Goal: Information Seeking & Learning: Check status

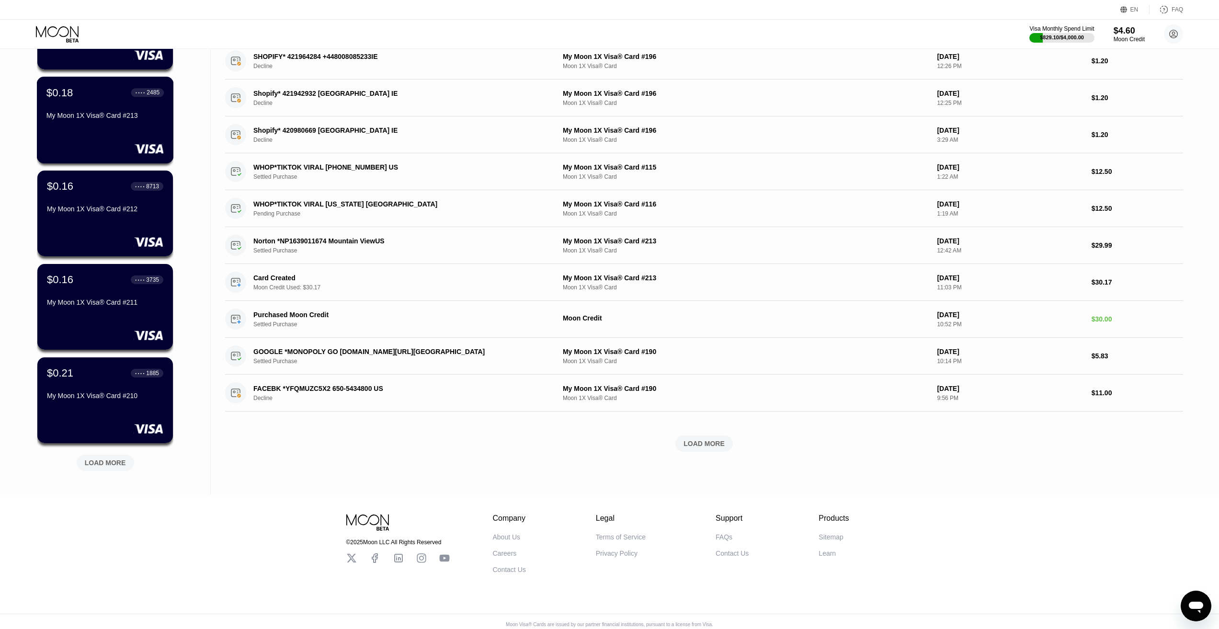
scroll to position [151, 0]
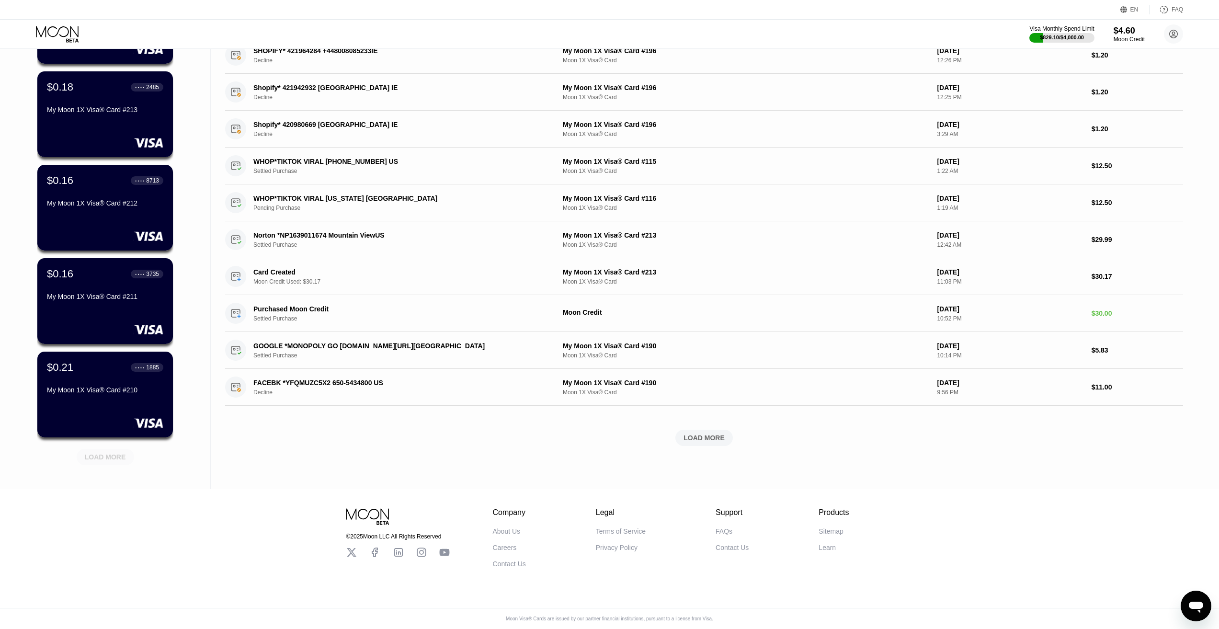
click at [114, 453] on div "LOAD MORE" at bounding box center [105, 457] width 41 height 9
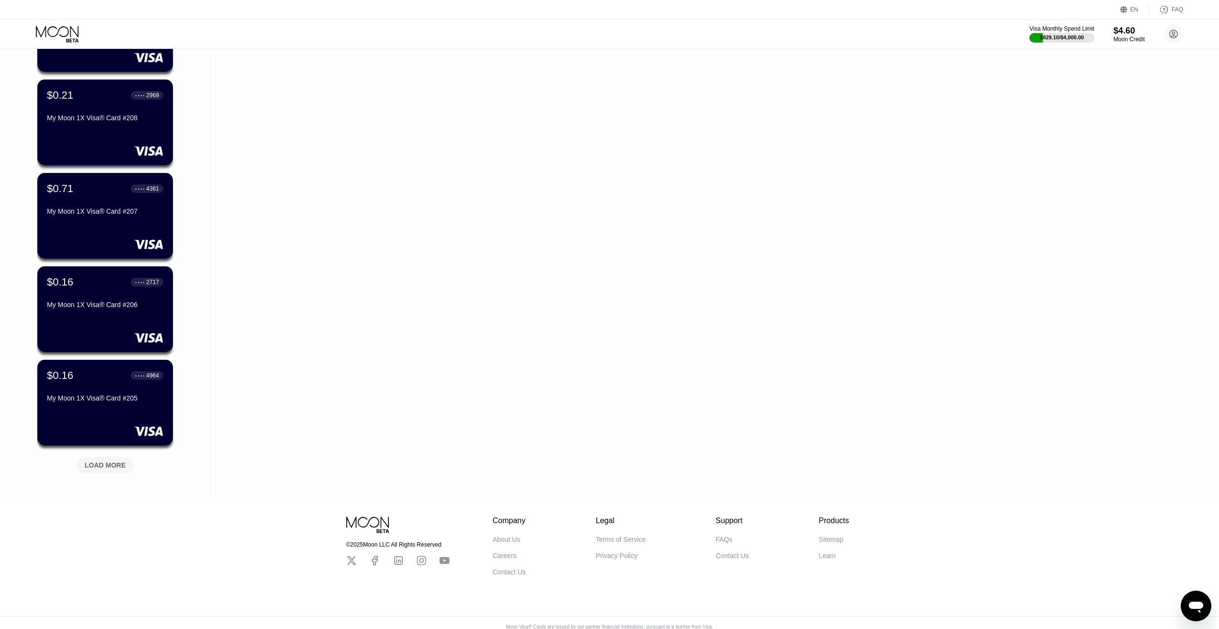
scroll to position [618, 0]
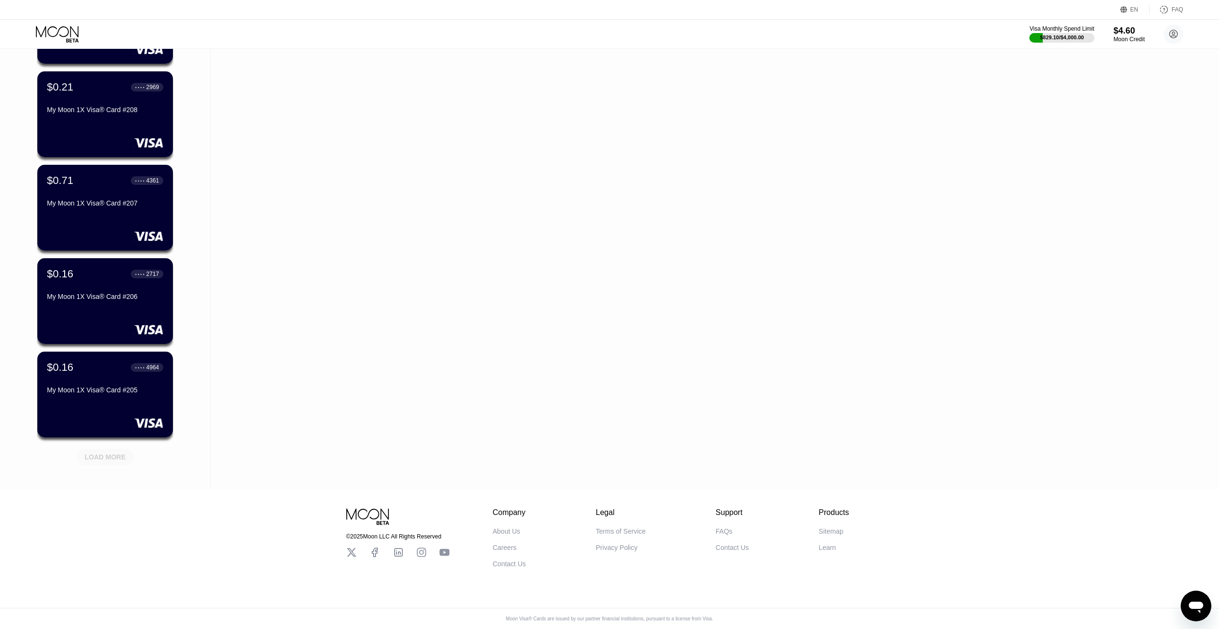
click at [106, 453] on div "LOAD MORE" at bounding box center [105, 457] width 41 height 9
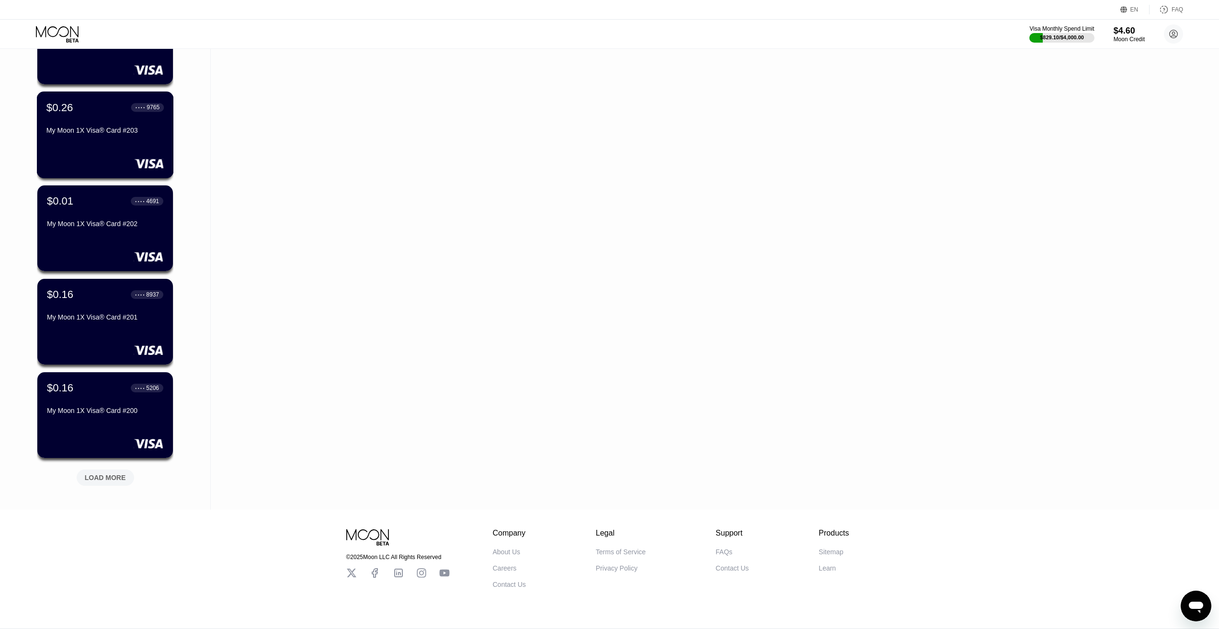
scroll to position [1085, 0]
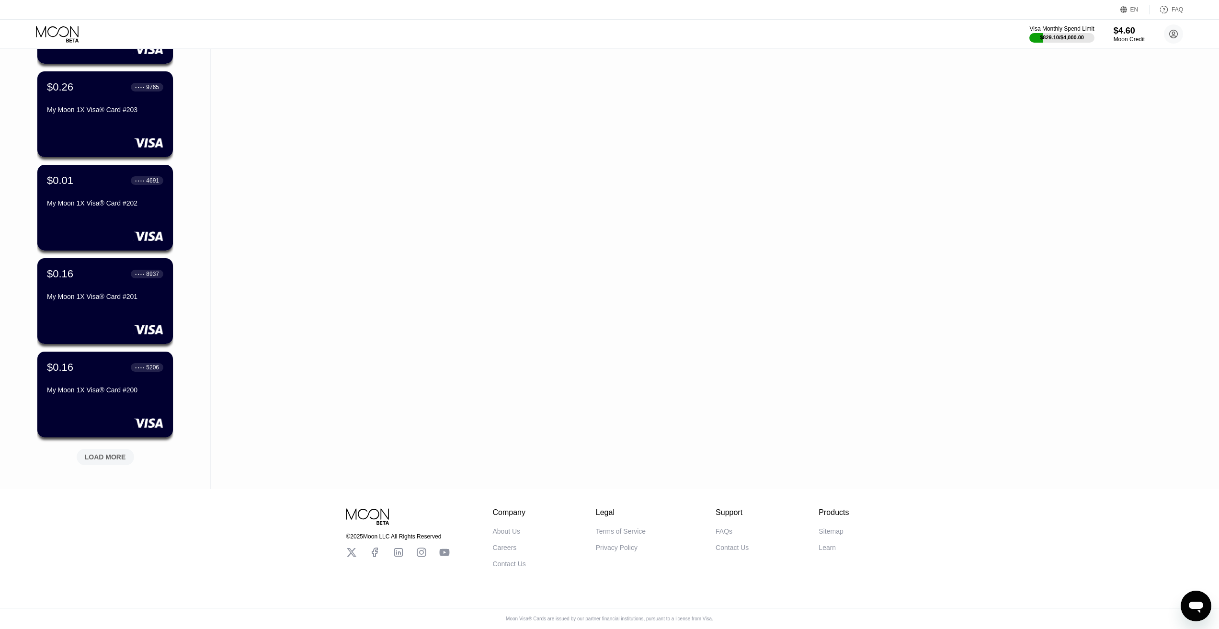
click at [115, 453] on div "LOAD MORE" at bounding box center [105, 457] width 41 height 9
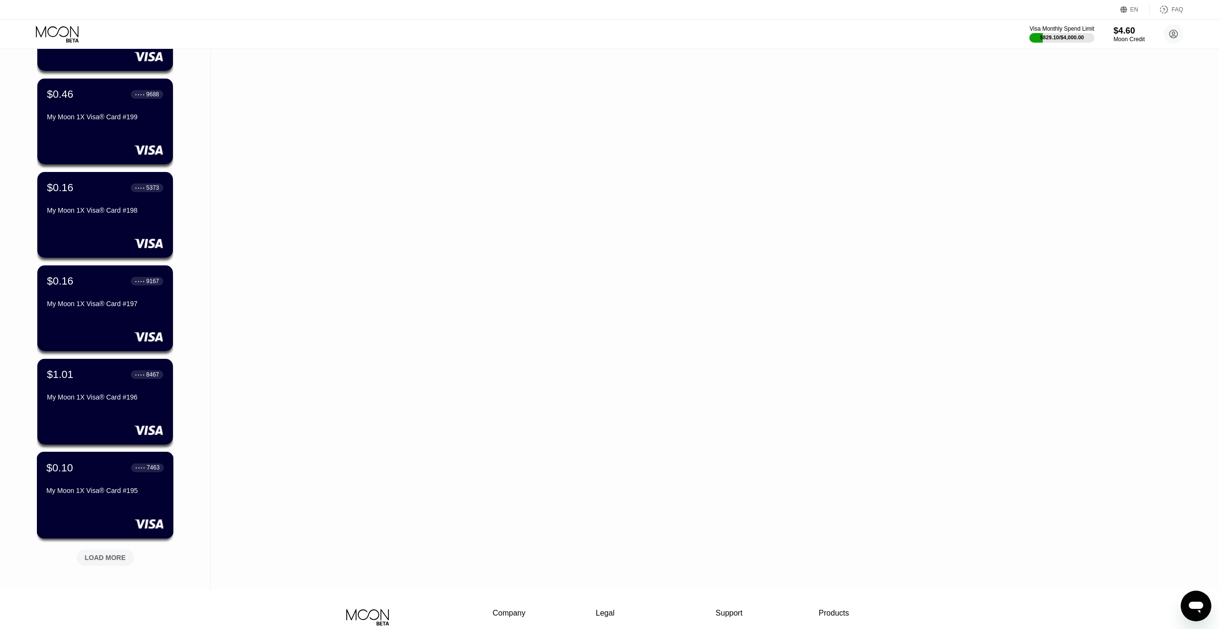
scroll to position [1516, 0]
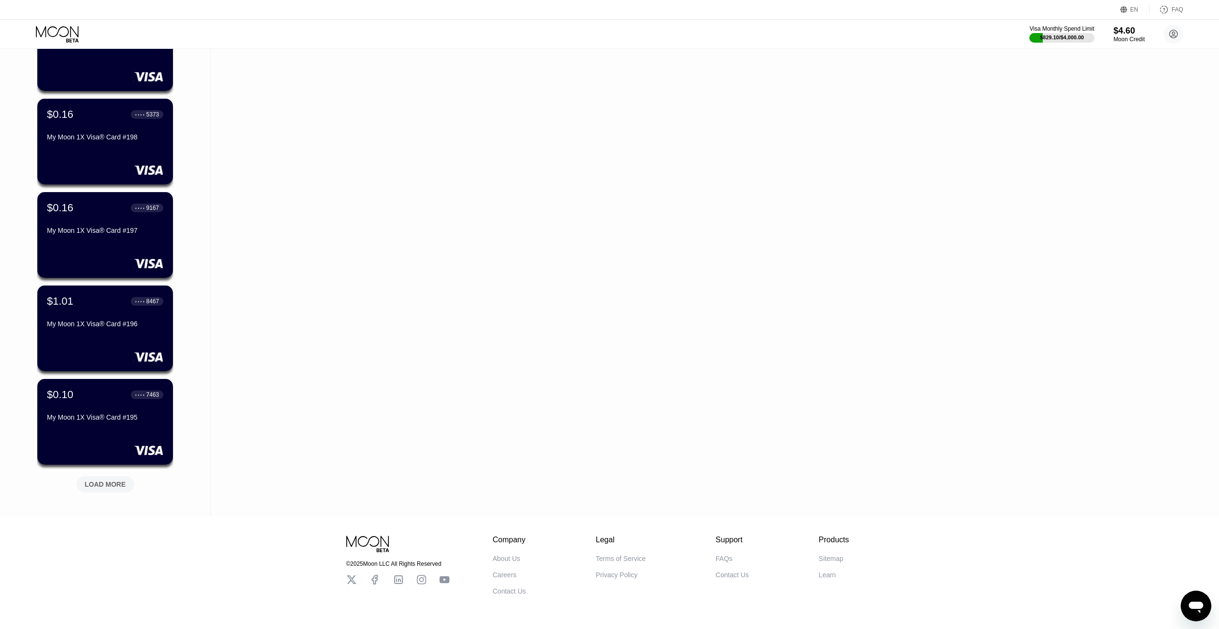
click at [89, 476] on div "LOAD MORE" at bounding box center [105, 482] width 72 height 20
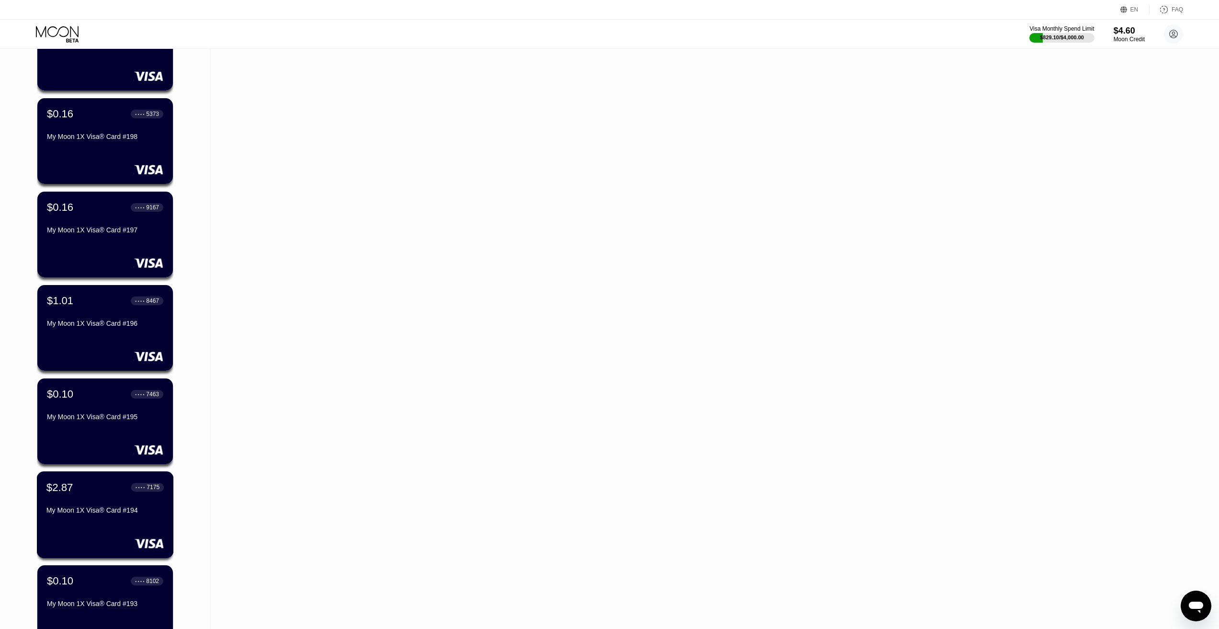
scroll to position [1899, 0]
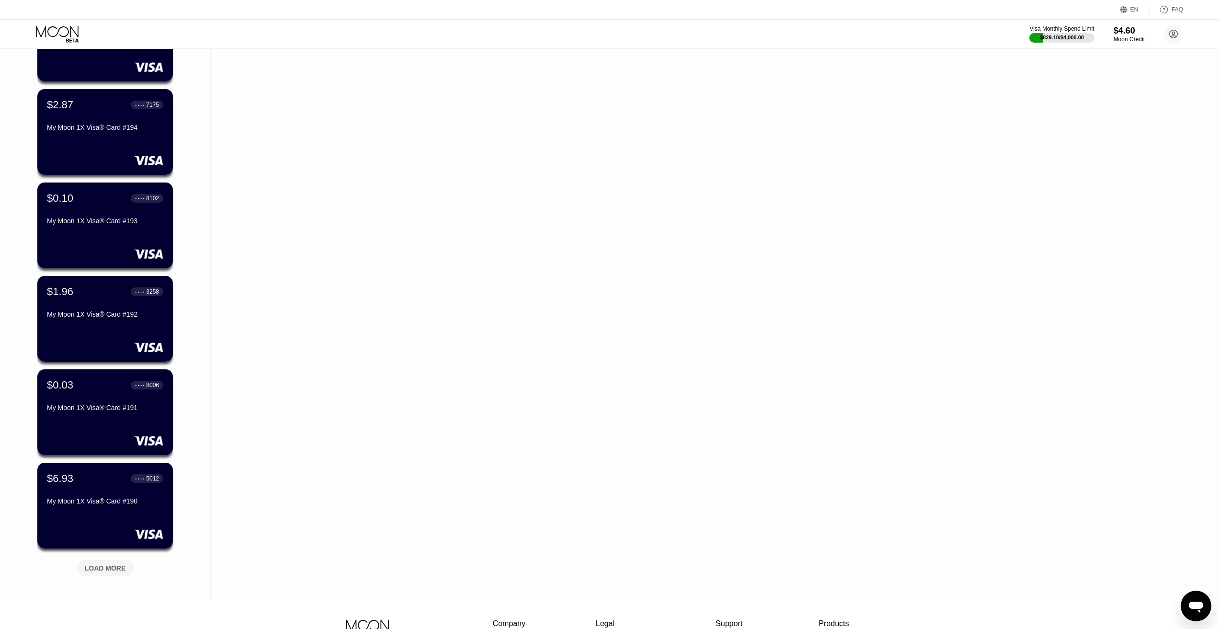
click at [115, 564] on div "LOAD MORE" at bounding box center [105, 568] width 57 height 16
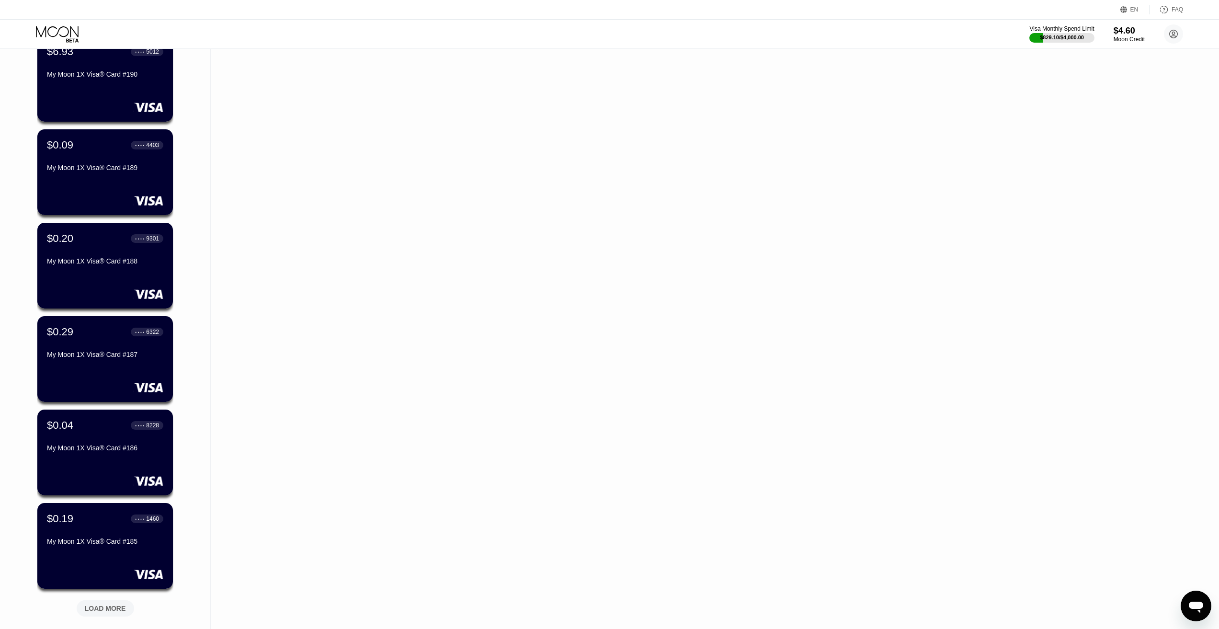
scroll to position [2378, 0]
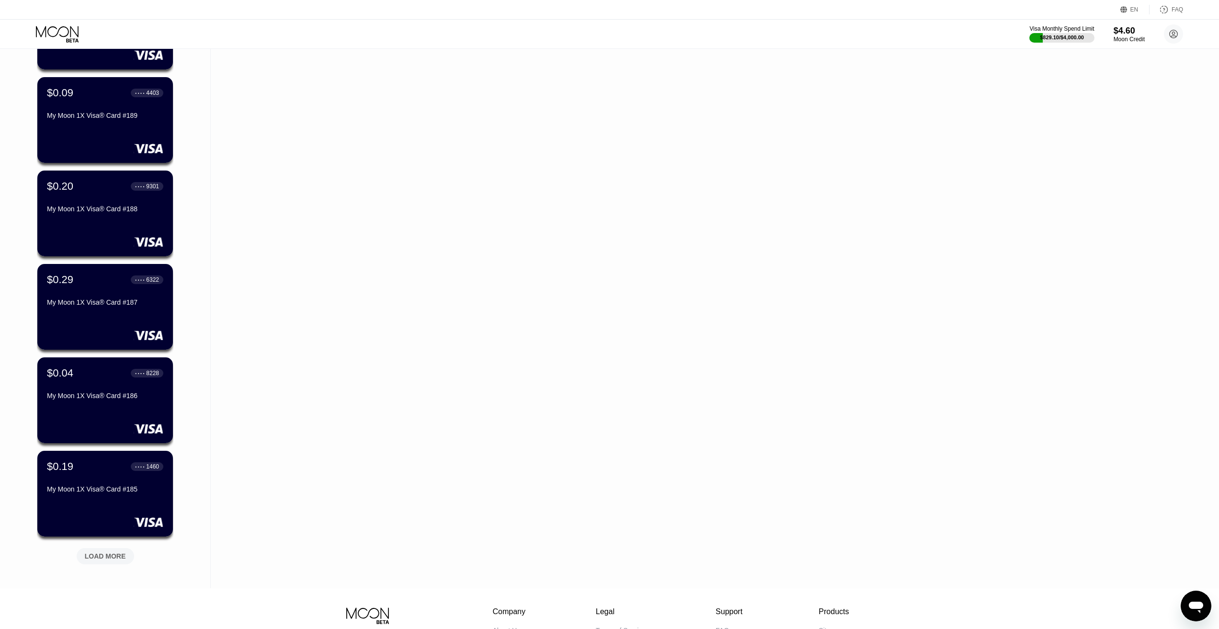
click at [111, 553] on div "LOAD MORE" at bounding box center [105, 556] width 41 height 9
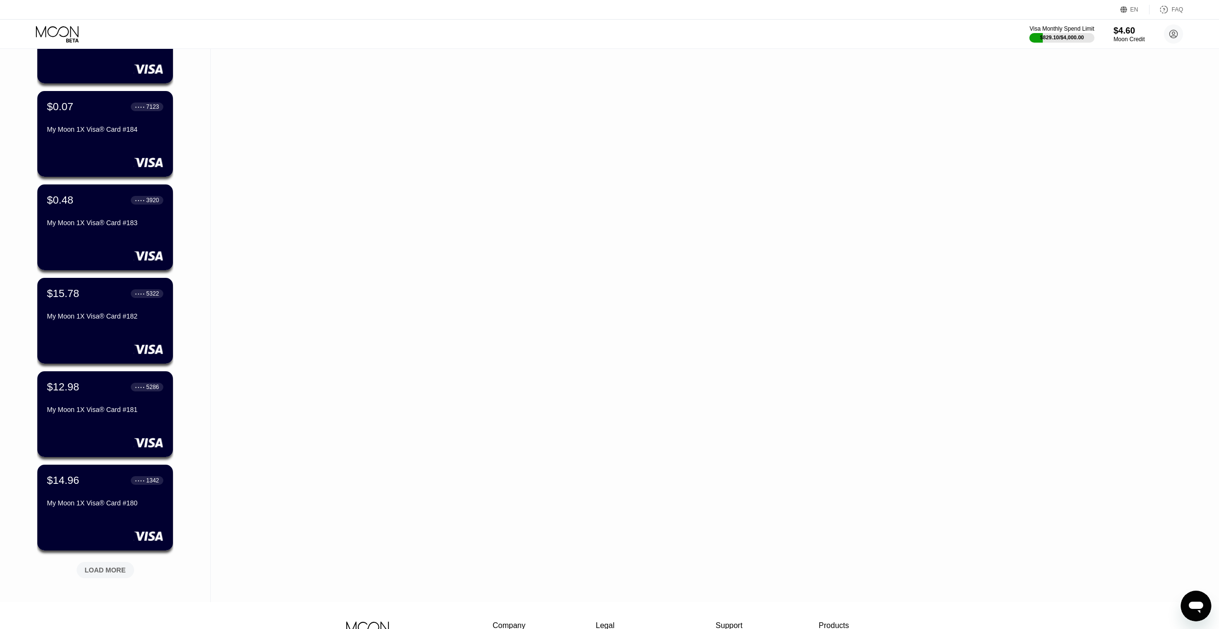
scroll to position [2905, 0]
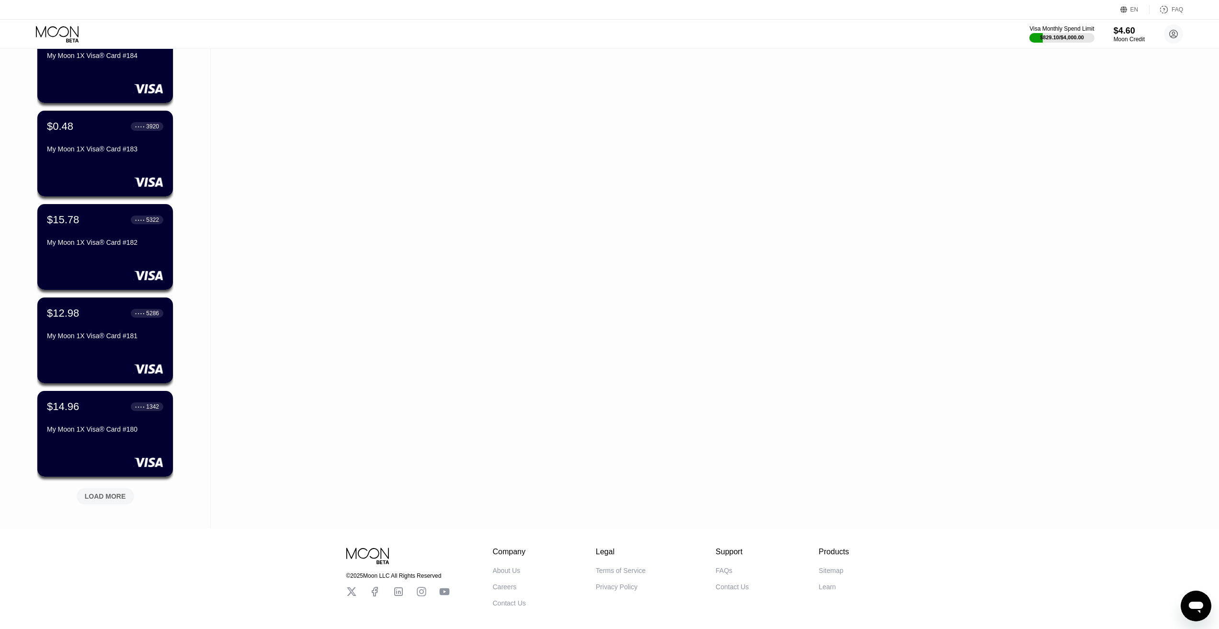
click at [127, 501] on div "LOAD MORE" at bounding box center [105, 496] width 57 height 16
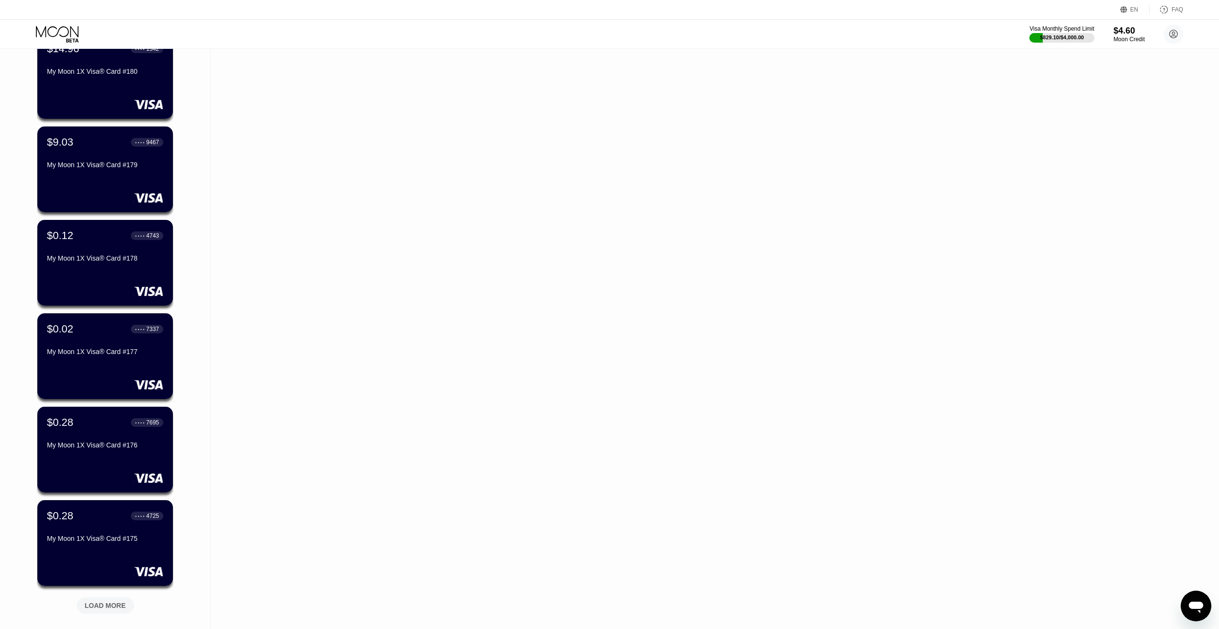
scroll to position [3420, 0]
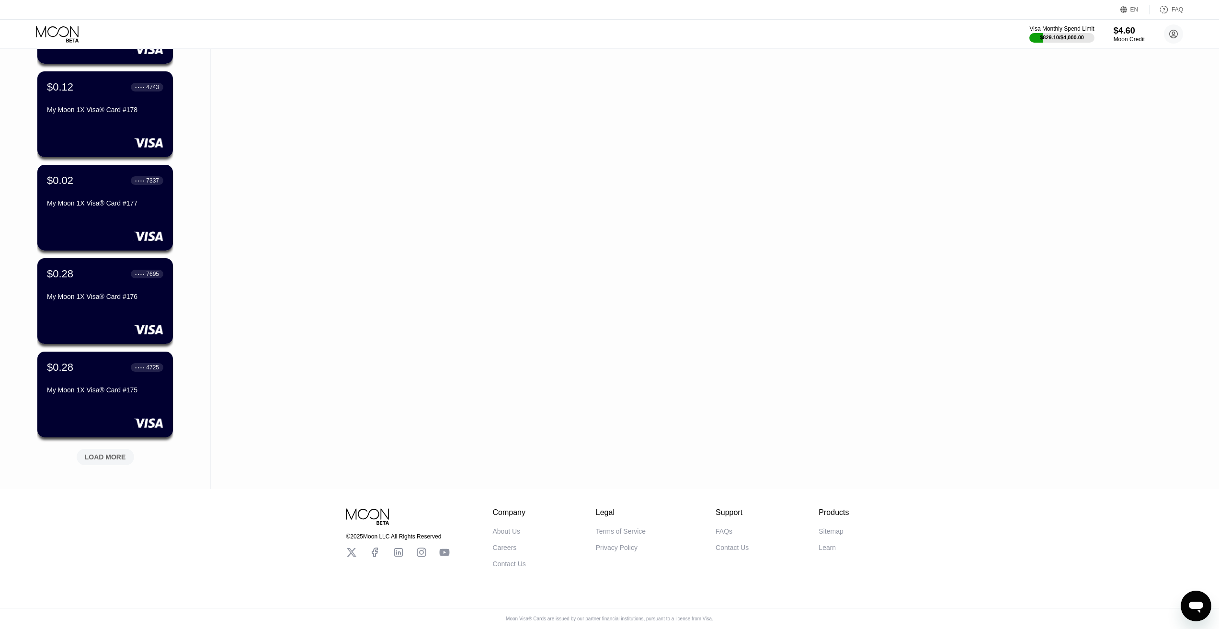
click at [107, 455] on div "LOAD MORE" at bounding box center [105, 457] width 57 height 16
drag, startPoint x: 343, startPoint y: 424, endPoint x: 325, endPoint y: 425, distance: 18.2
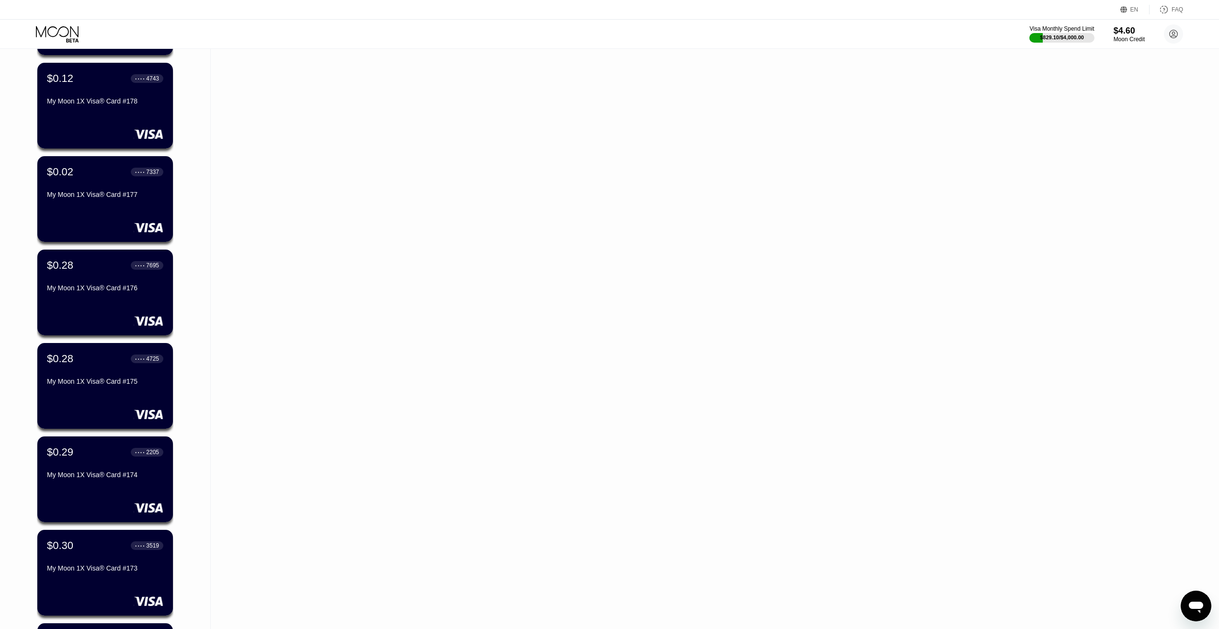
drag, startPoint x: 325, startPoint y: 425, endPoint x: 261, endPoint y: 438, distance: 65.9
drag, startPoint x: 261, startPoint y: 438, endPoint x: 188, endPoint y: 484, distance: 85.8
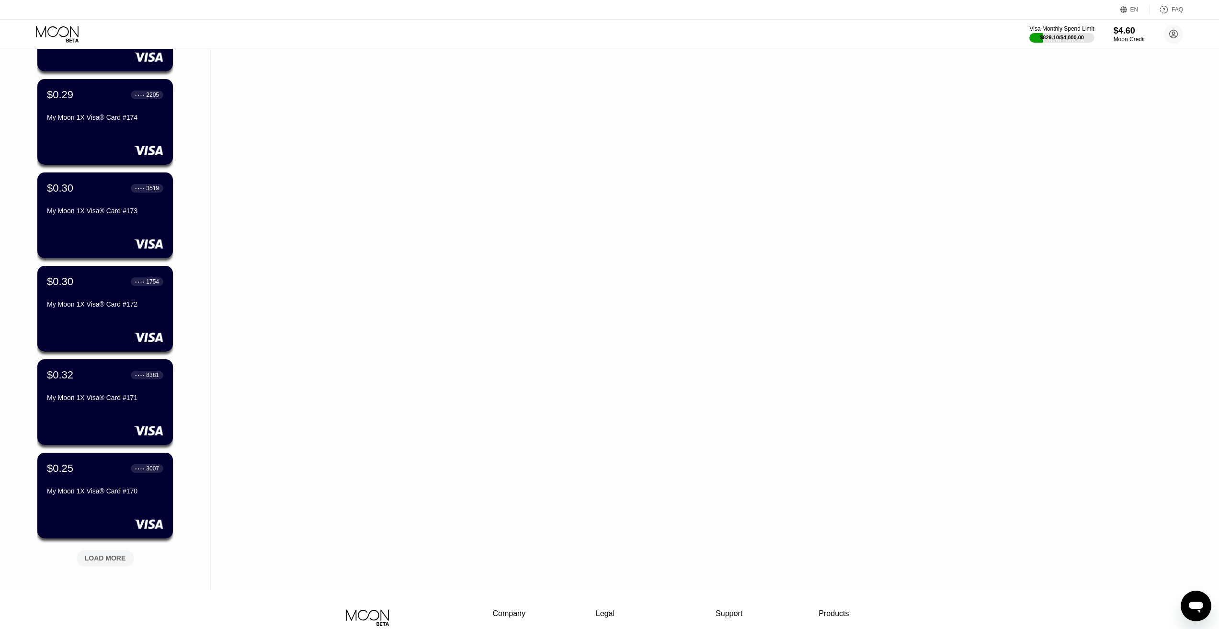
scroll to position [3887, 0]
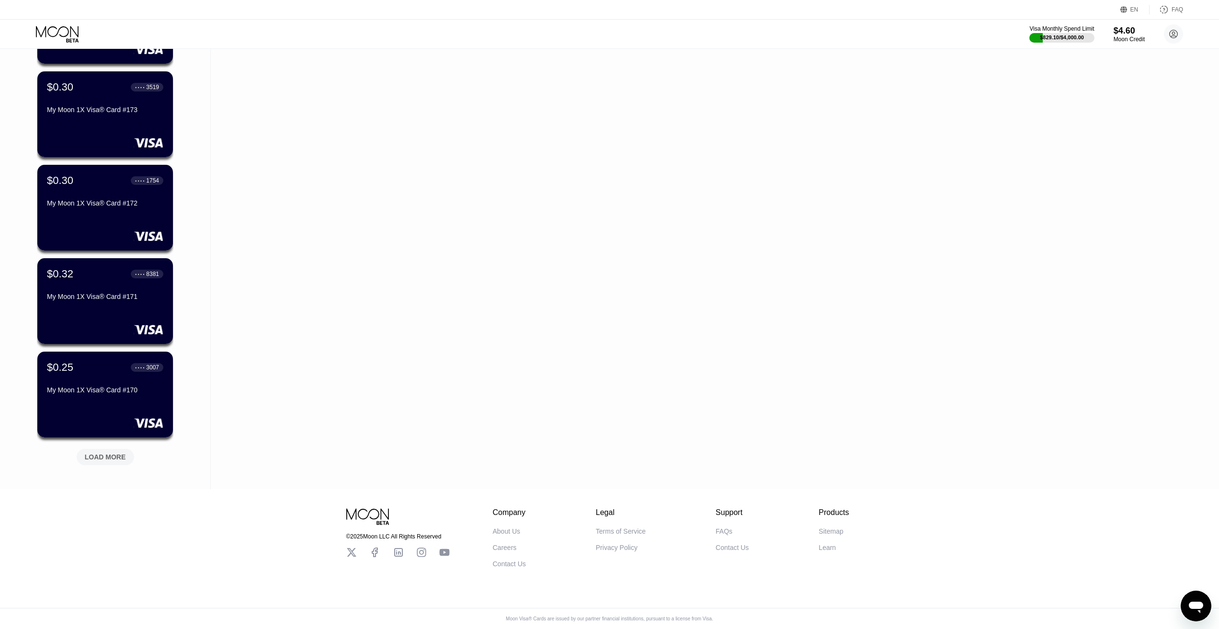
click at [119, 453] on div "LOAD MORE" at bounding box center [105, 457] width 41 height 9
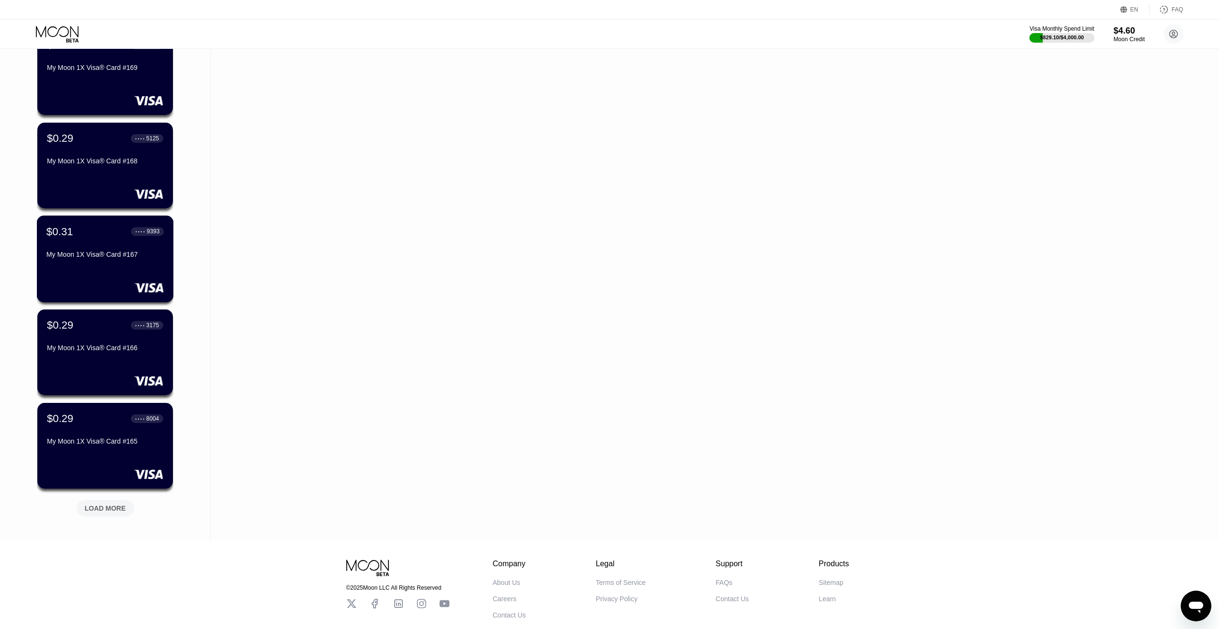
scroll to position [4318, 0]
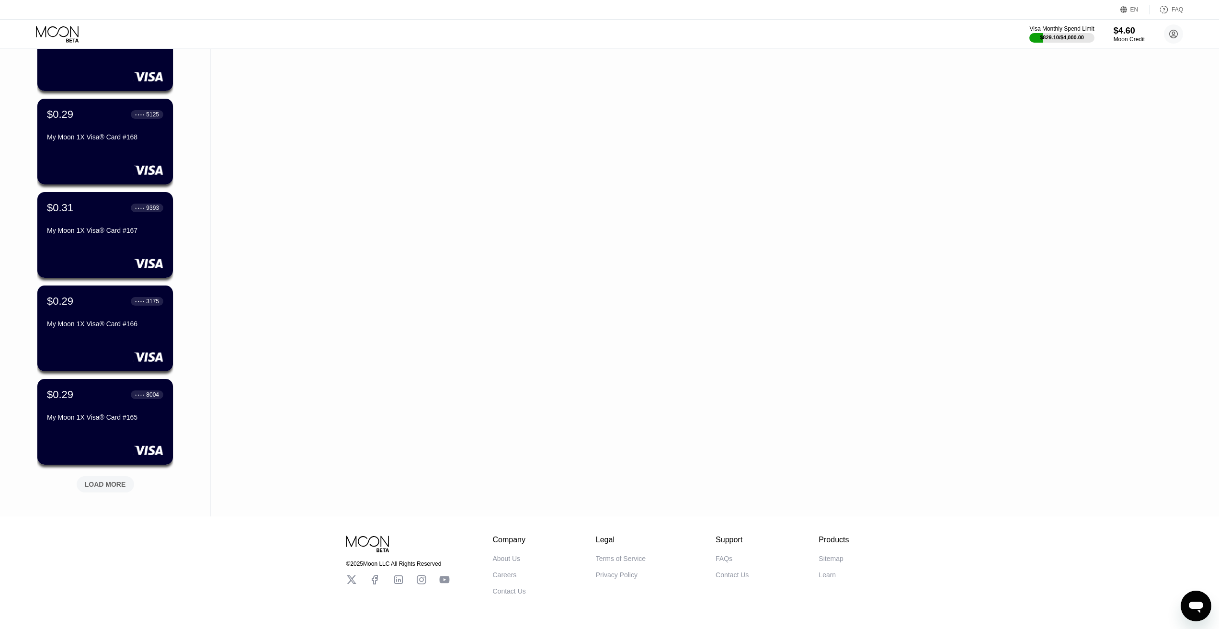
click at [116, 488] on div "LOAD MORE" at bounding box center [105, 484] width 41 height 9
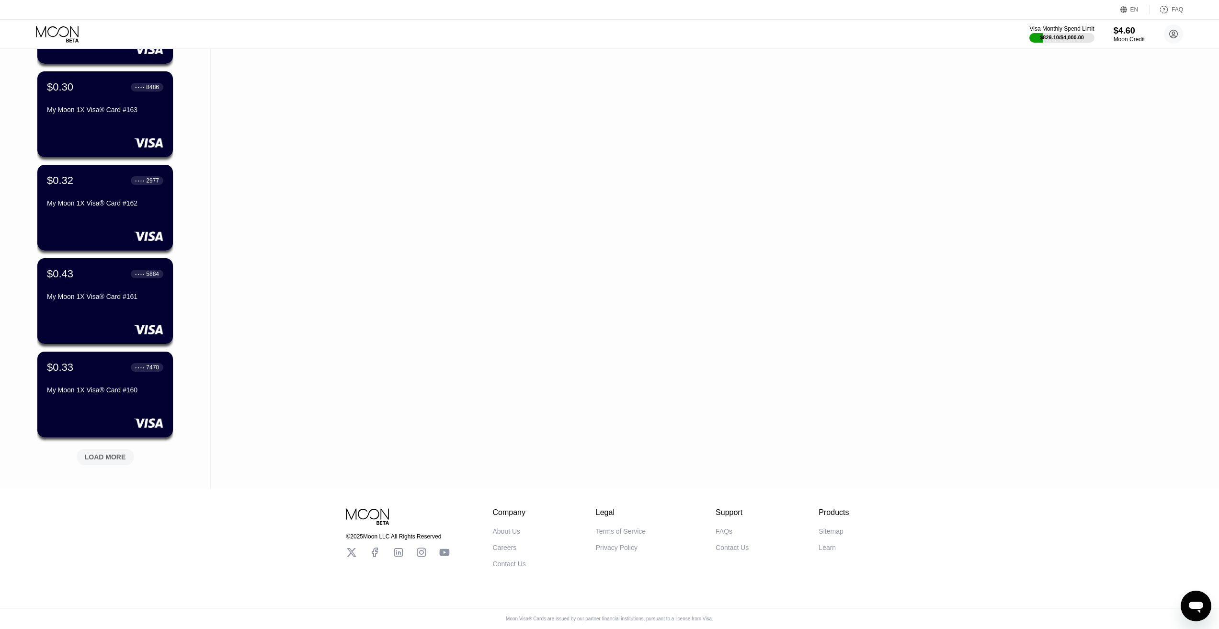
click at [106, 453] on div "LOAD MORE" at bounding box center [105, 457] width 41 height 9
click at [108, 455] on div "LOAD MORE" at bounding box center [105, 457] width 57 height 16
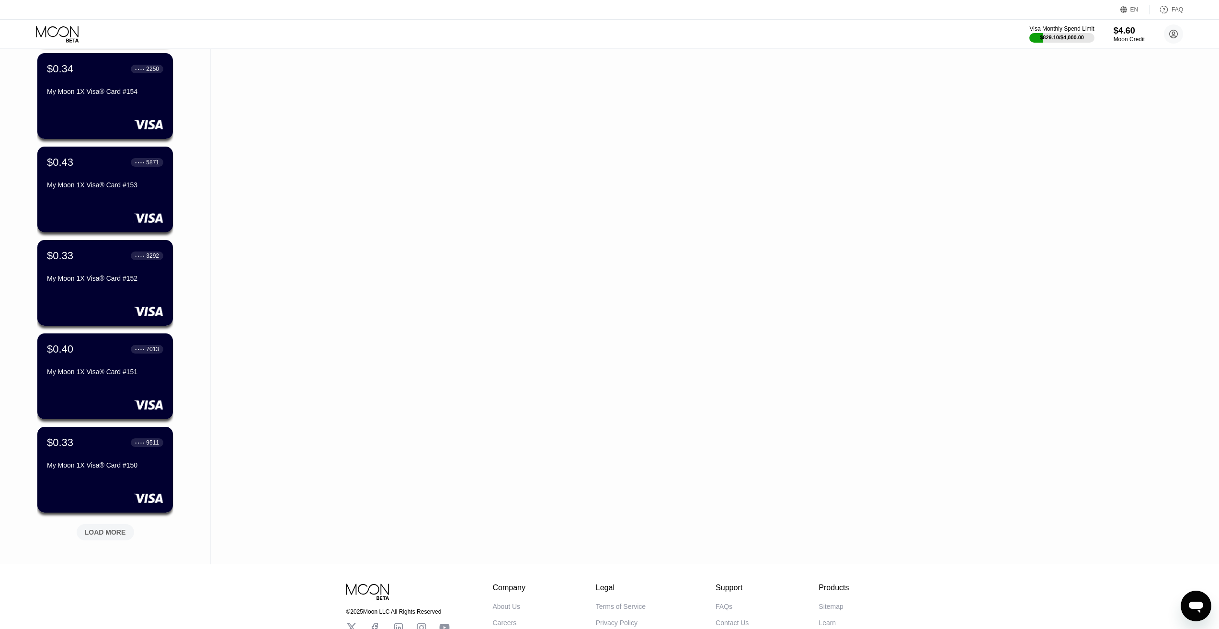
scroll to position [5755, 0]
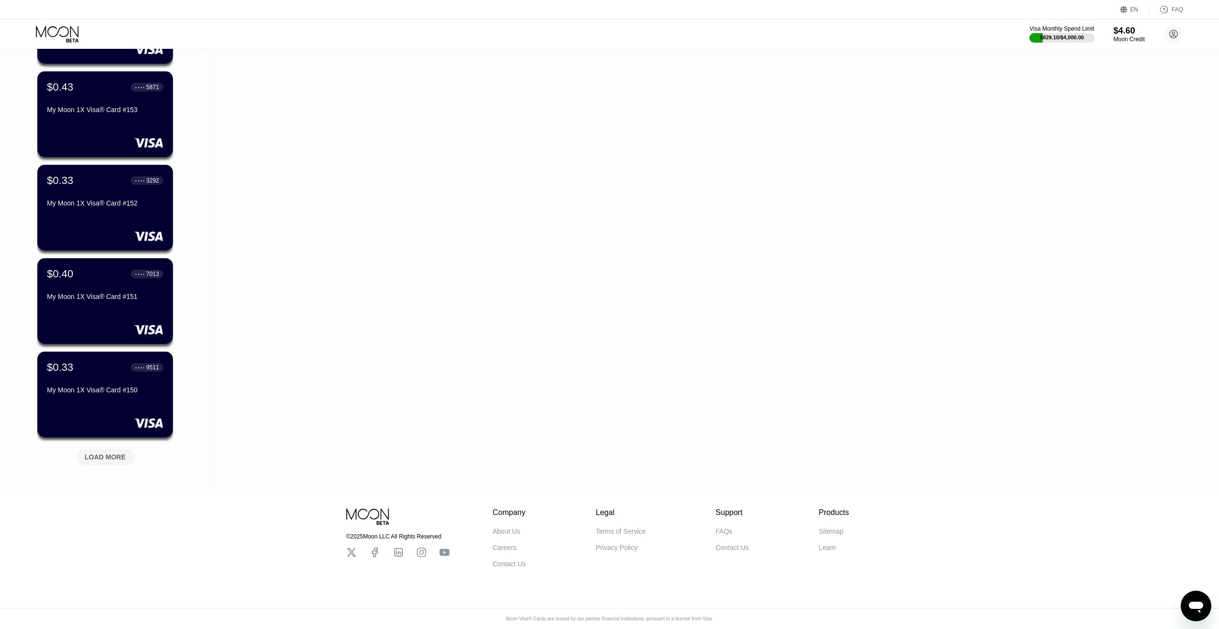
click at [126, 449] on div "LOAD MORE" at bounding box center [105, 457] width 57 height 16
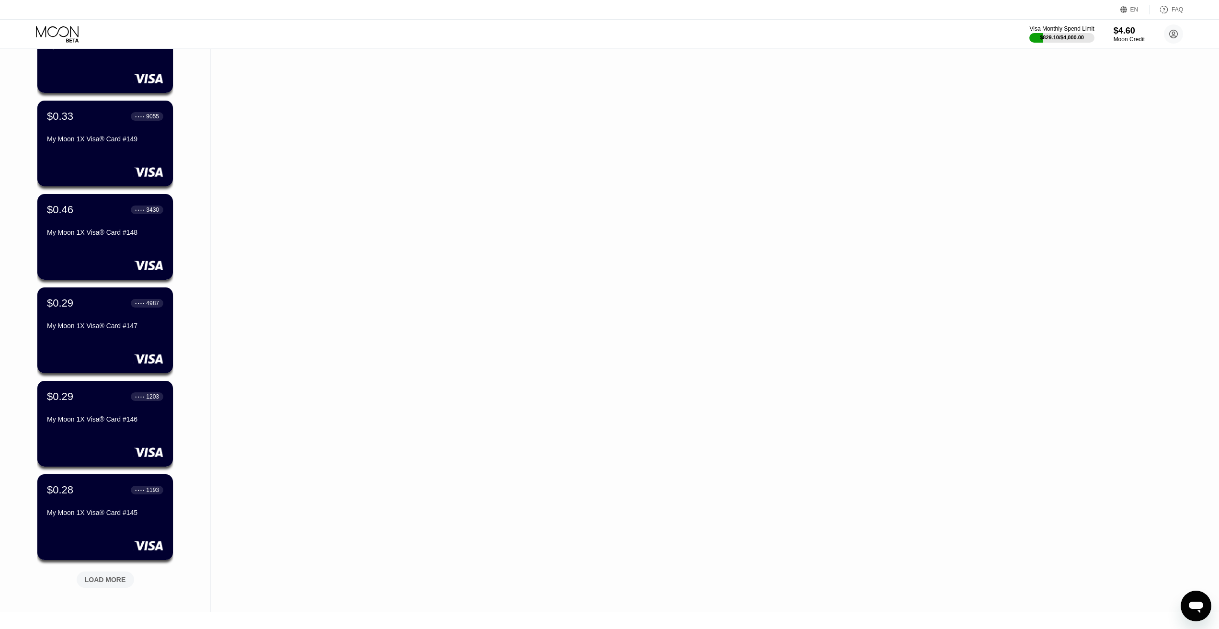
scroll to position [6186, 0]
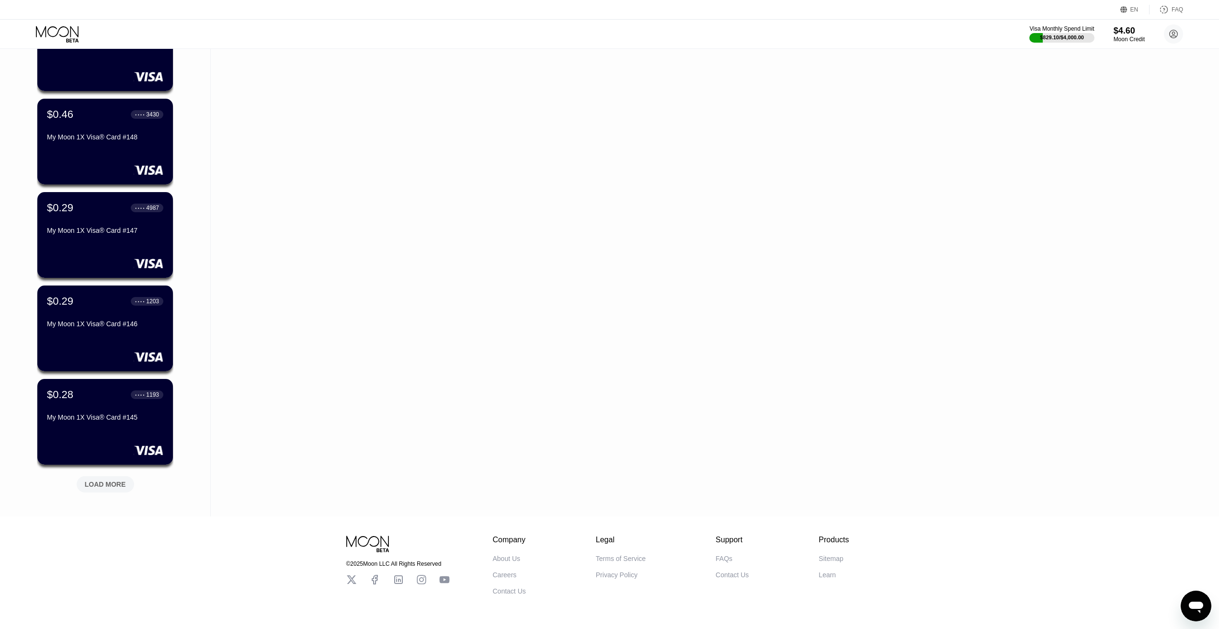
click at [101, 486] on div "LOAD MORE" at bounding box center [105, 484] width 41 height 9
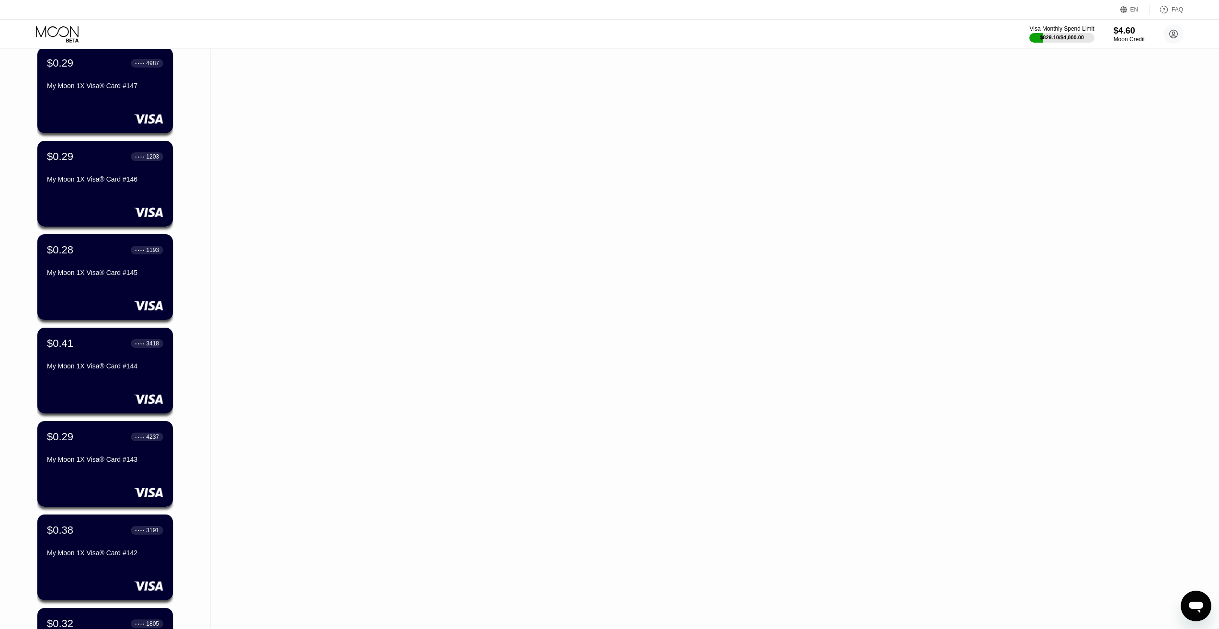
scroll to position [6569, 0]
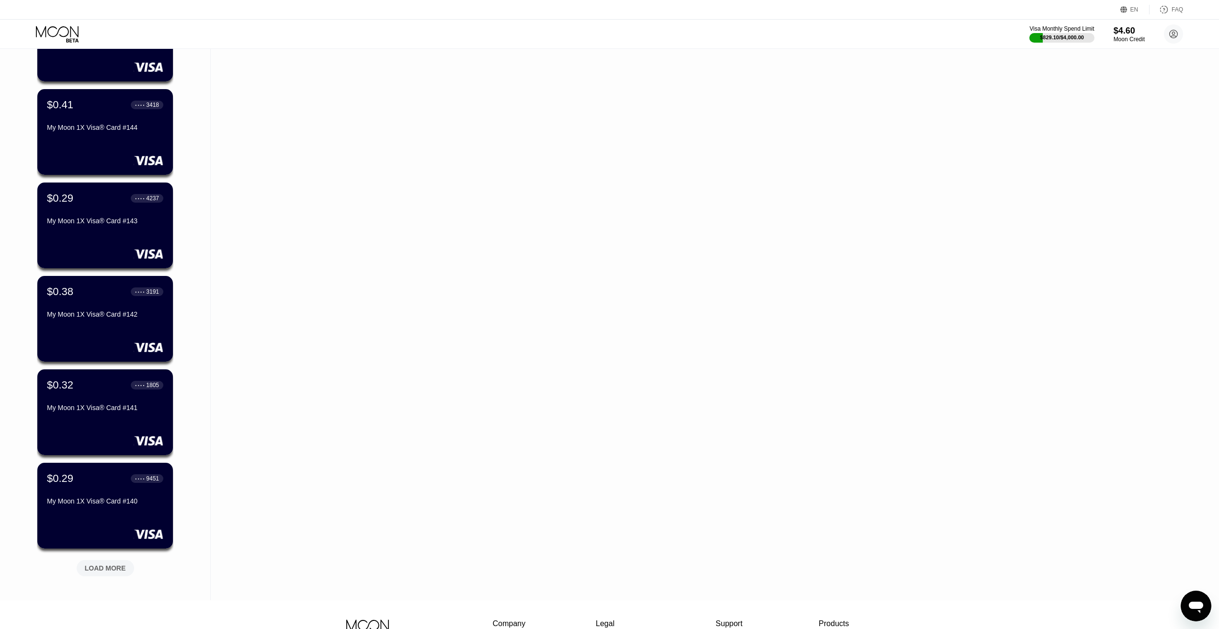
click at [106, 570] on div "LOAD MORE" at bounding box center [105, 568] width 41 height 9
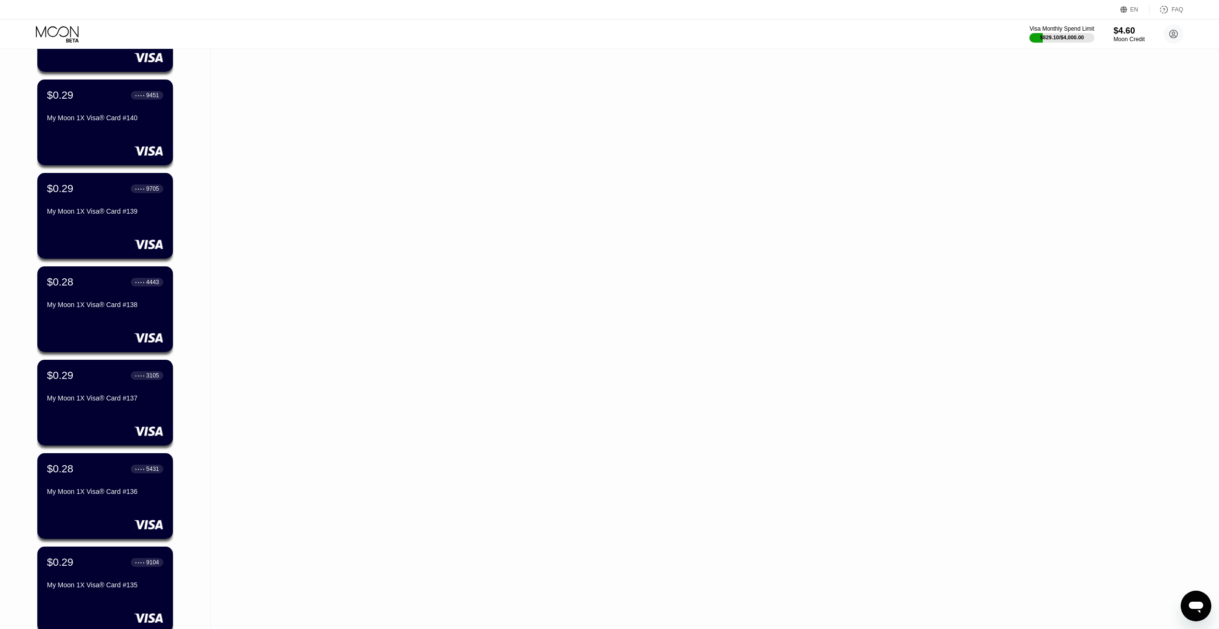
scroll to position [7096, 0]
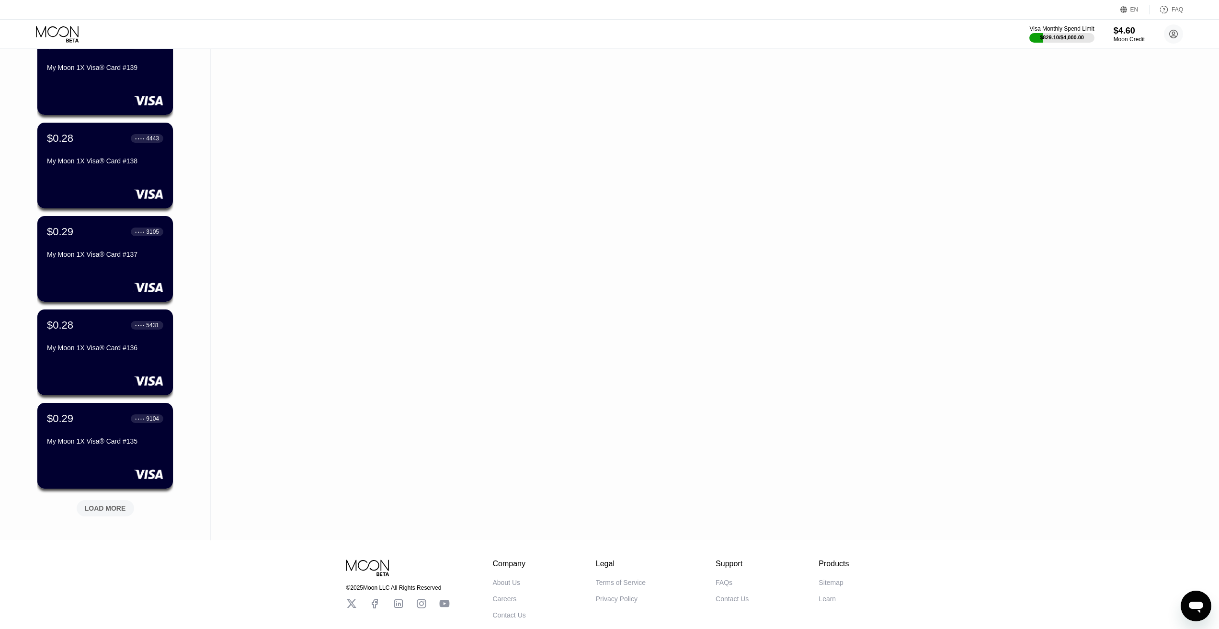
click at [107, 503] on div "LOAD MORE" at bounding box center [105, 508] width 57 height 16
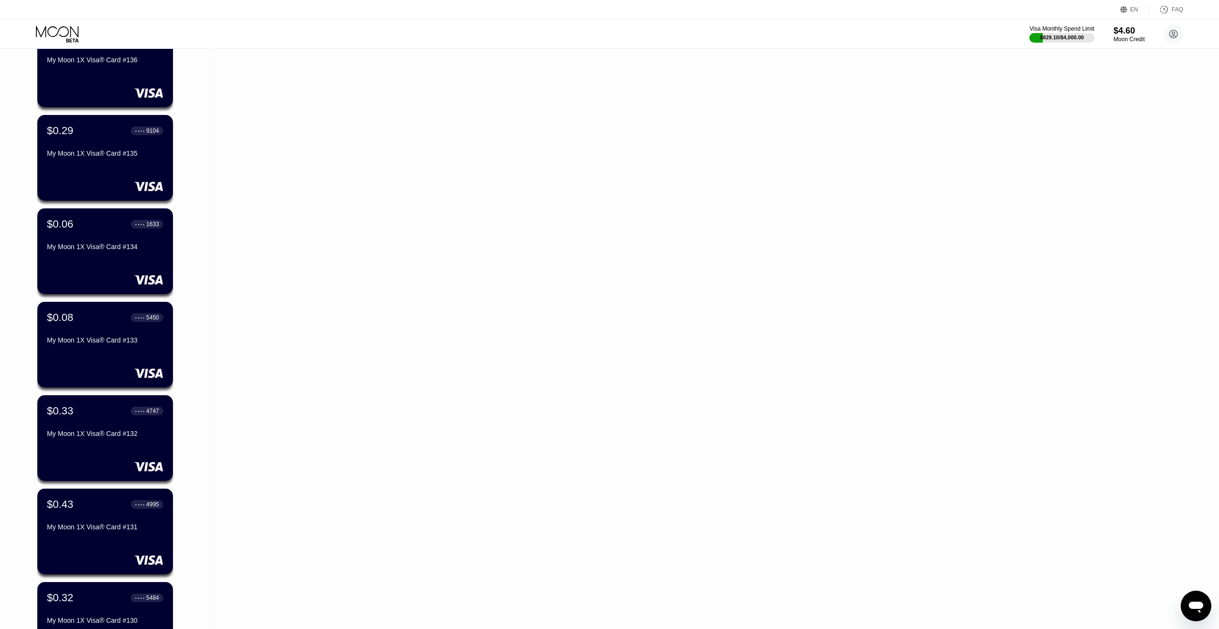
scroll to position [7527, 0]
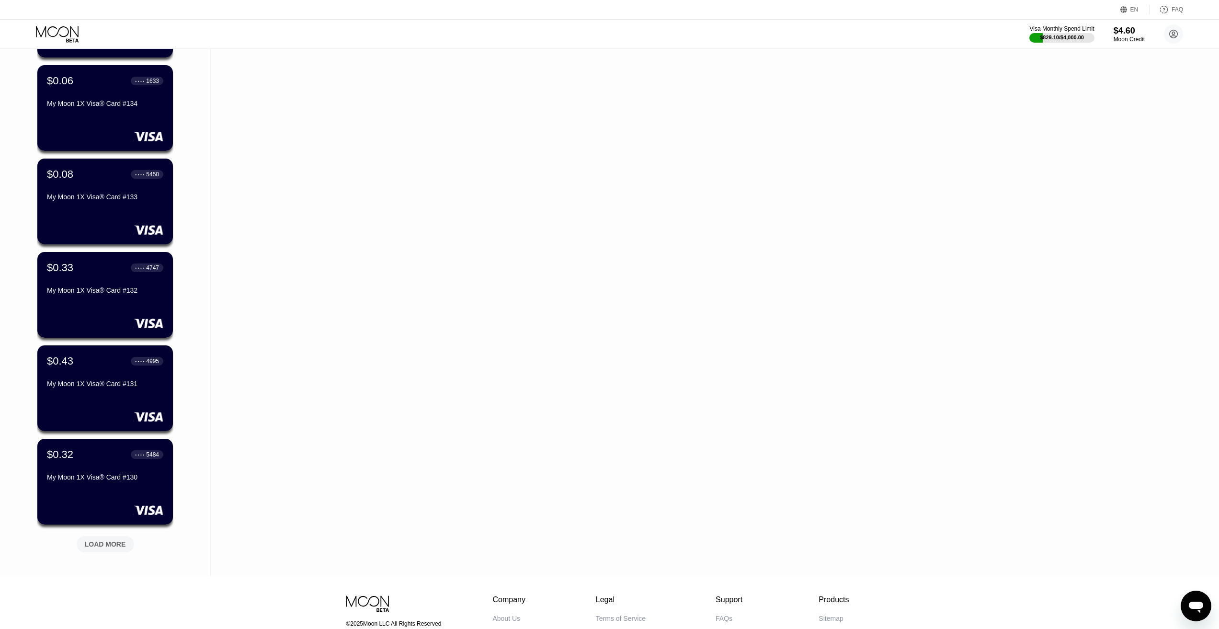
click at [119, 545] on div "LOAD MORE" at bounding box center [105, 544] width 41 height 9
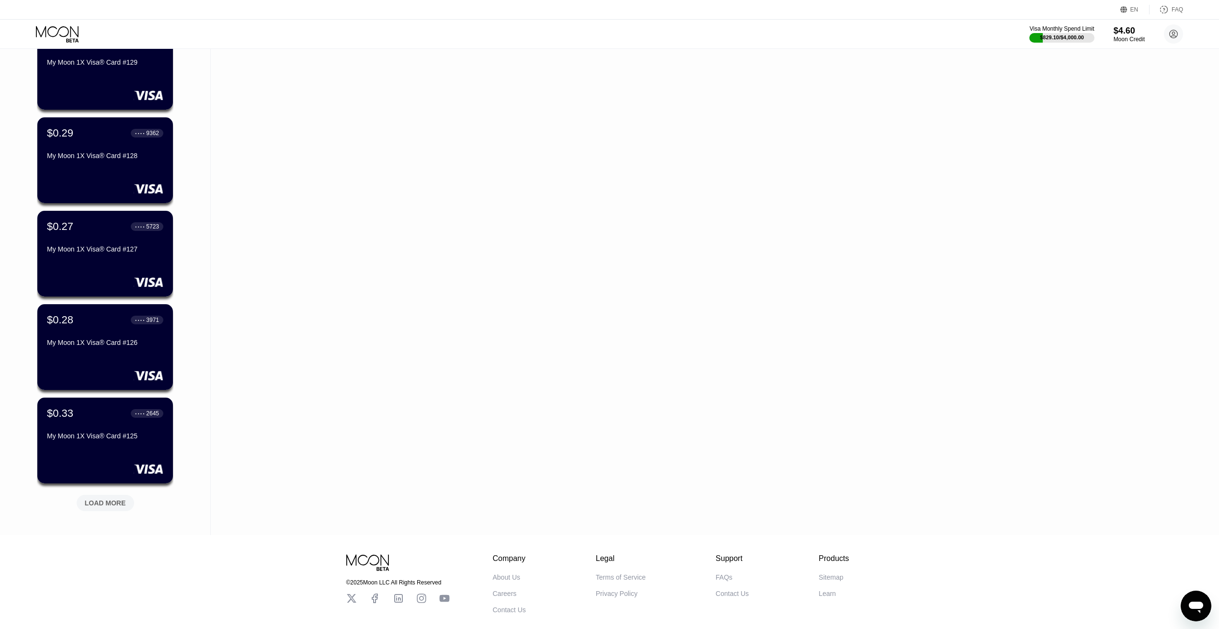
scroll to position [8090, 0]
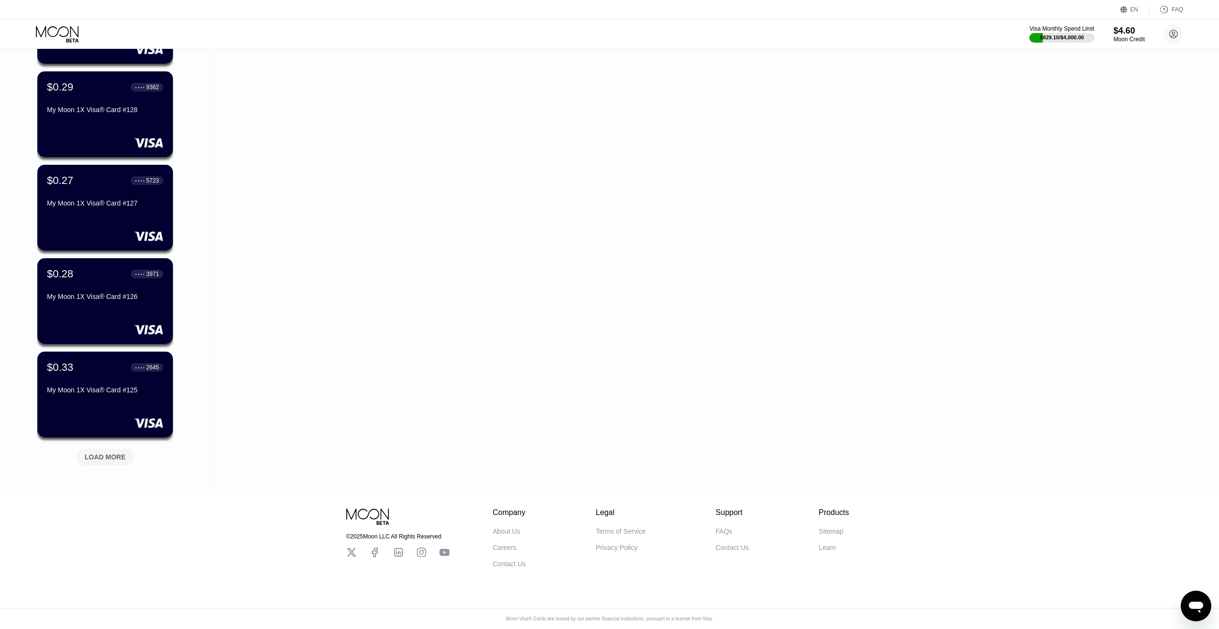
click at [109, 454] on div "LOAD MORE" at bounding box center [105, 457] width 41 height 9
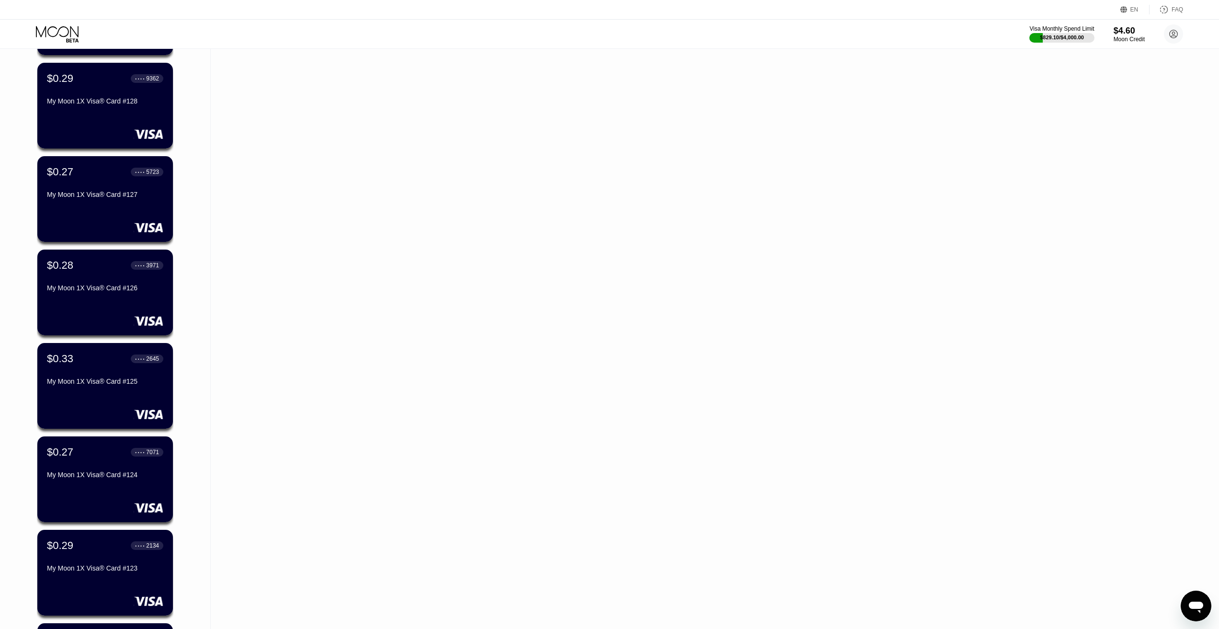
drag, startPoint x: 379, startPoint y: 384, endPoint x: 289, endPoint y: 400, distance: 91.6
drag, startPoint x: 289, startPoint y: 400, endPoint x: 231, endPoint y: 428, distance: 63.8
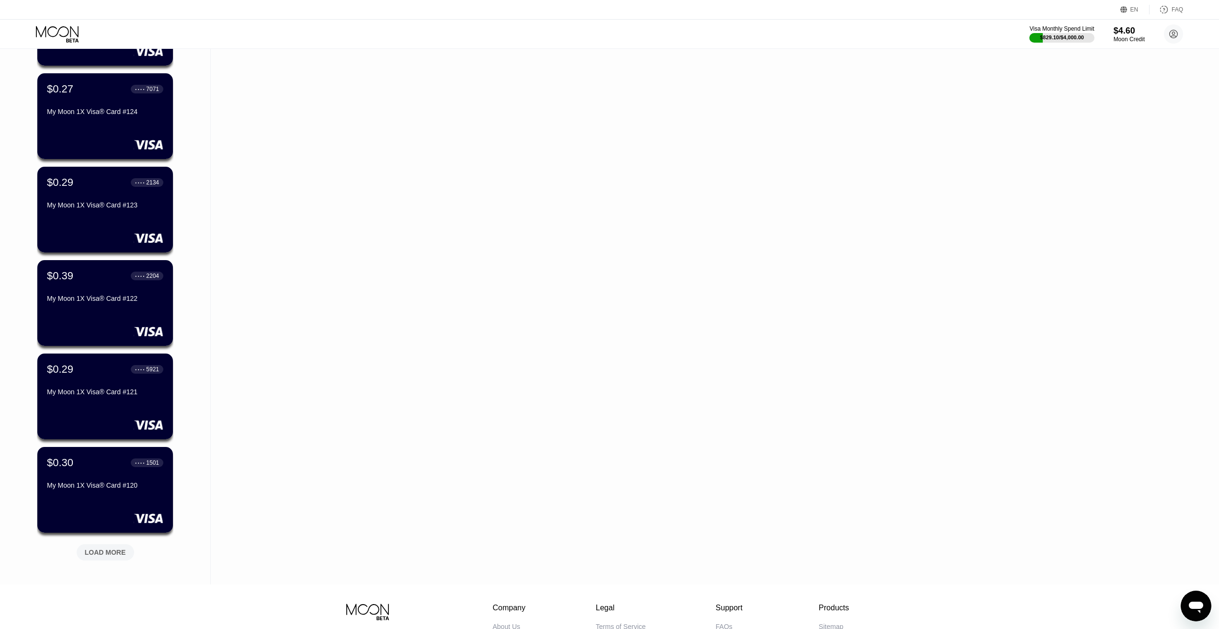
scroll to position [8473, 0]
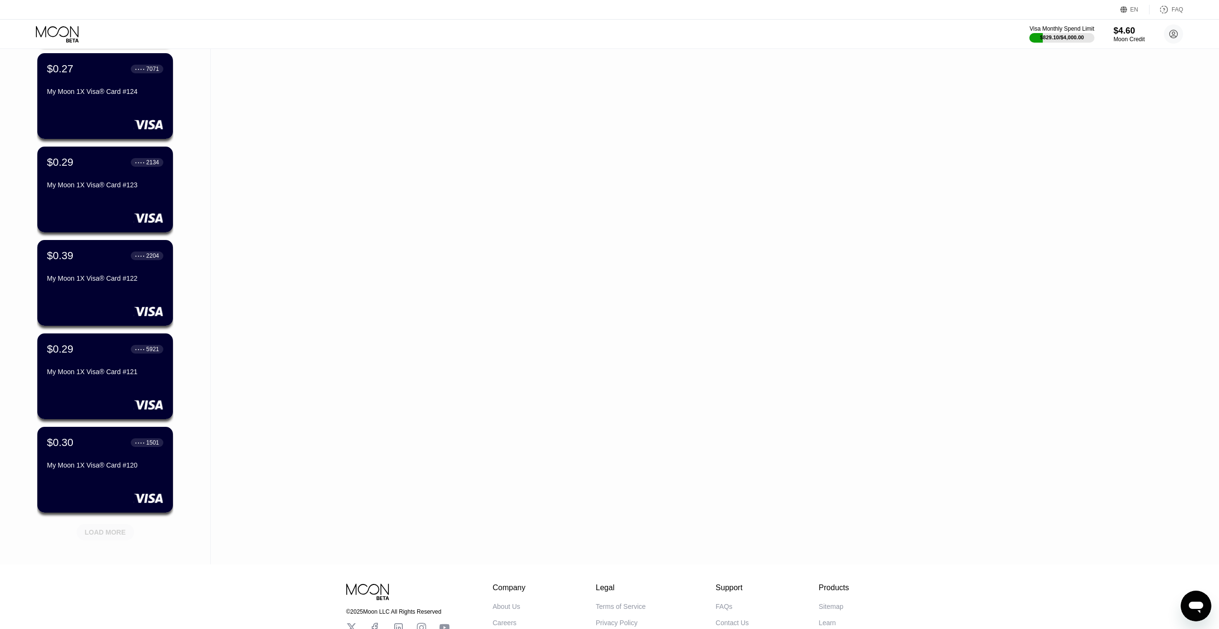
click at [101, 532] on div "LOAD MORE" at bounding box center [105, 532] width 41 height 9
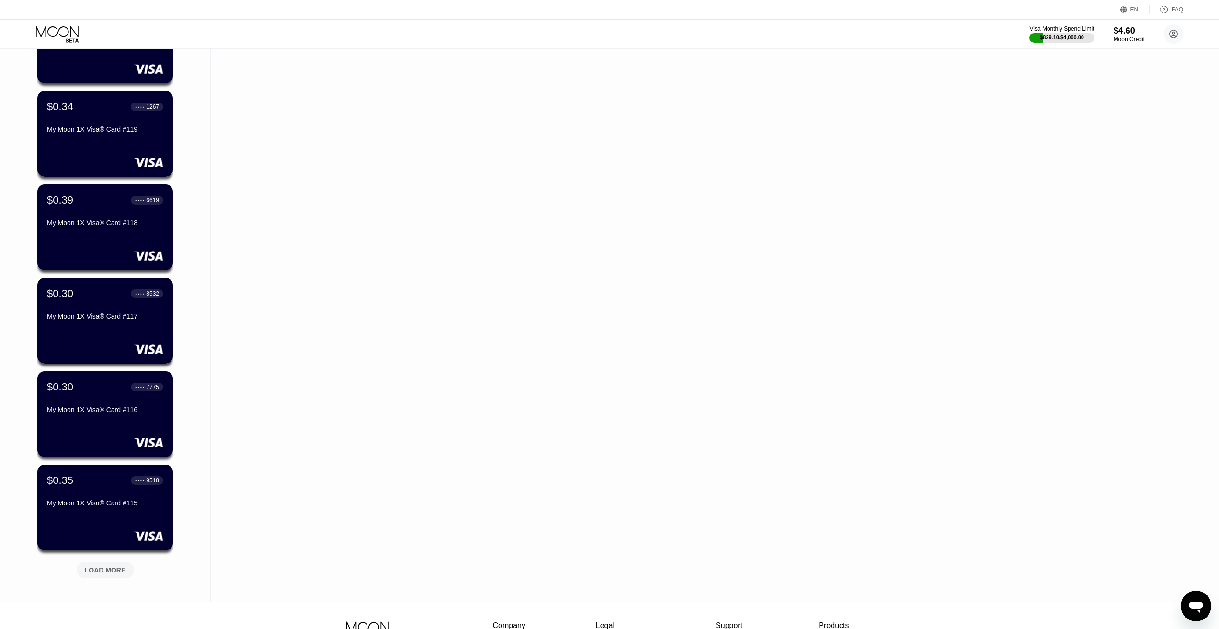
scroll to position [8904, 0]
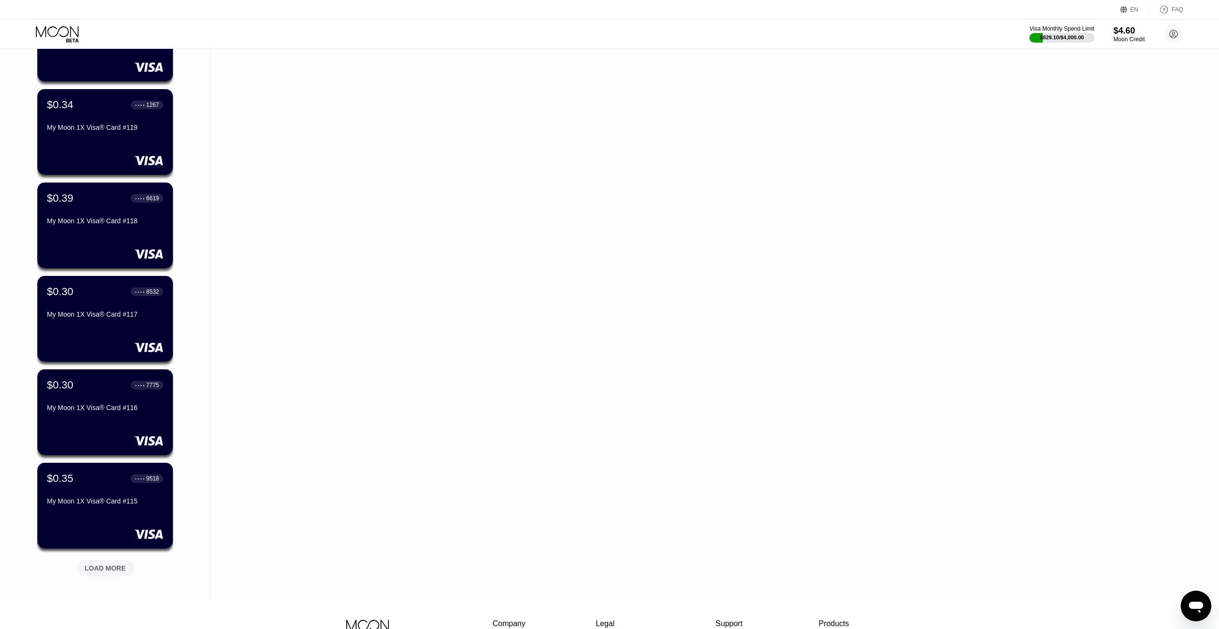
click at [110, 571] on div "LOAD MORE" at bounding box center [105, 568] width 41 height 9
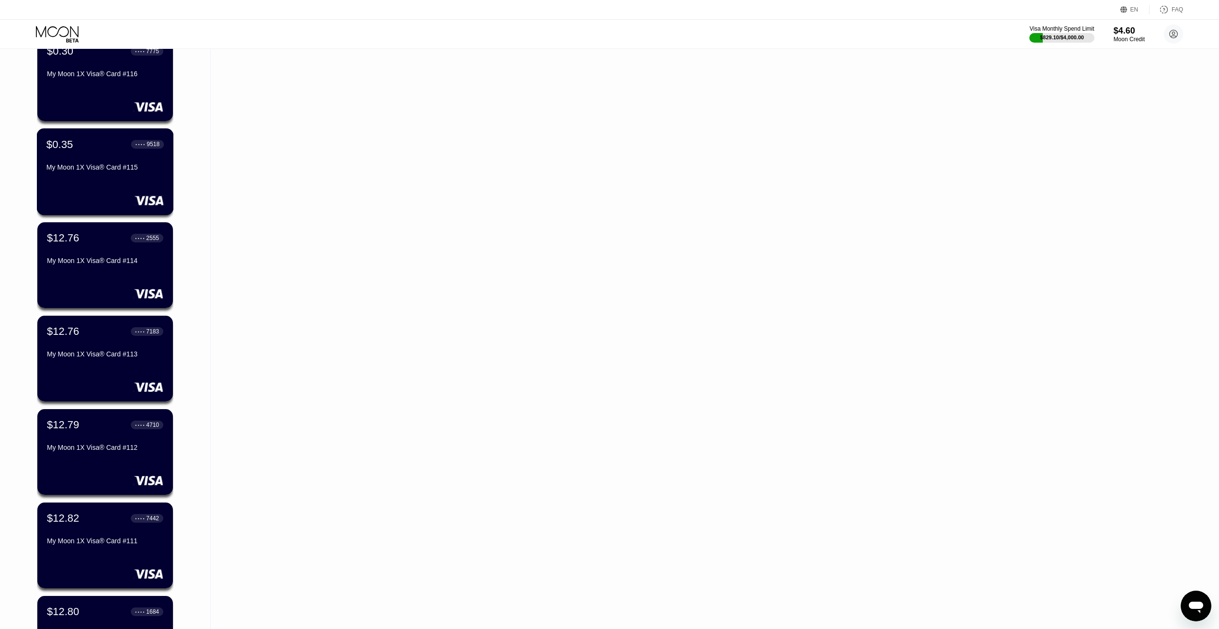
scroll to position [9239, 0]
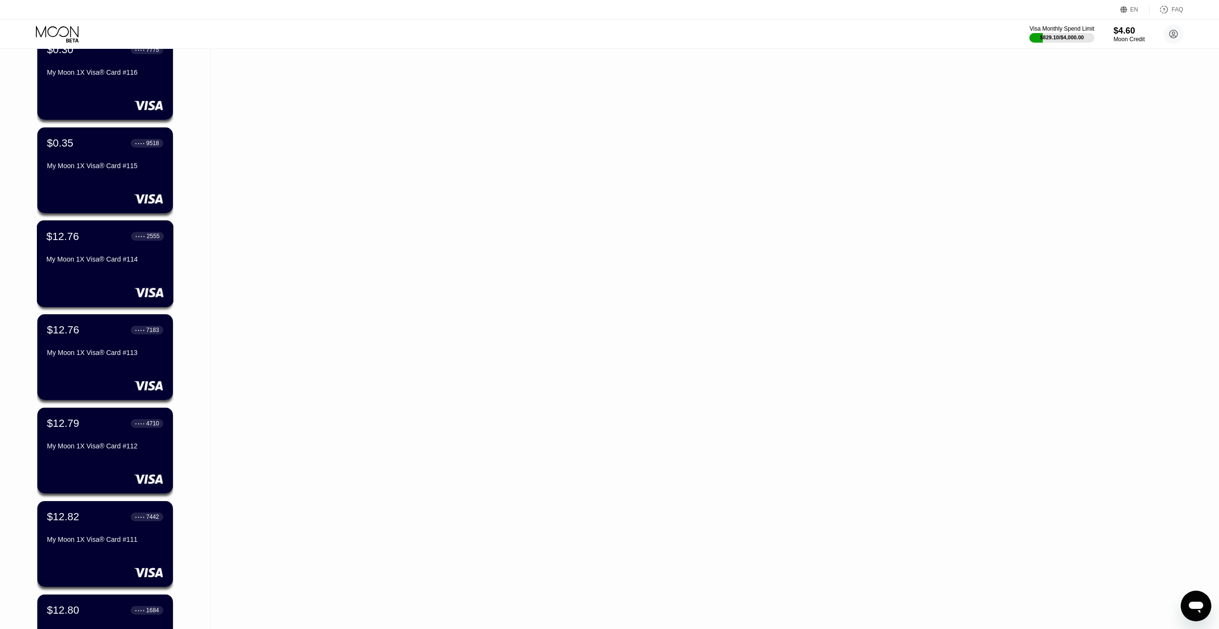
click at [90, 252] on div "$12.76 ● ● ● ● 2555 My Moon 1X Visa® Card #114" at bounding box center [104, 248] width 117 height 37
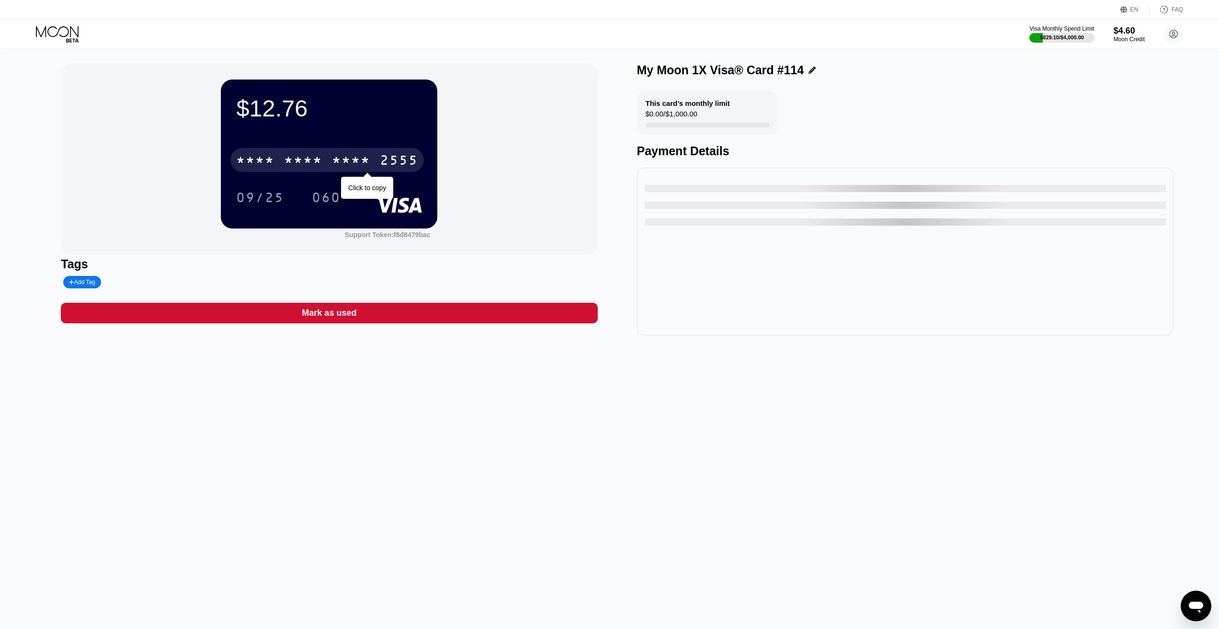
click at [347, 159] on div "* * * *" at bounding box center [351, 161] width 38 height 15
